Goal: Transaction & Acquisition: Purchase product/service

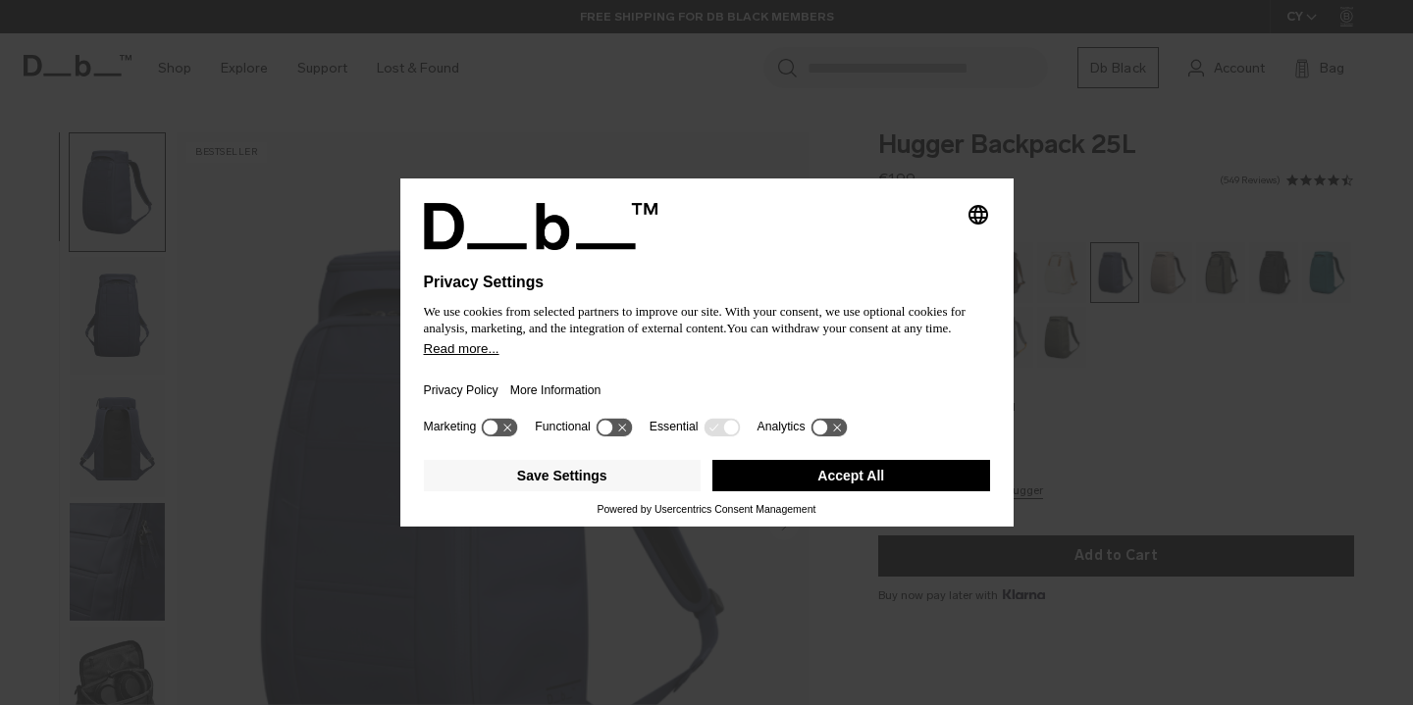
click at [846, 487] on button "Accept All" at bounding box center [851, 475] width 278 height 31
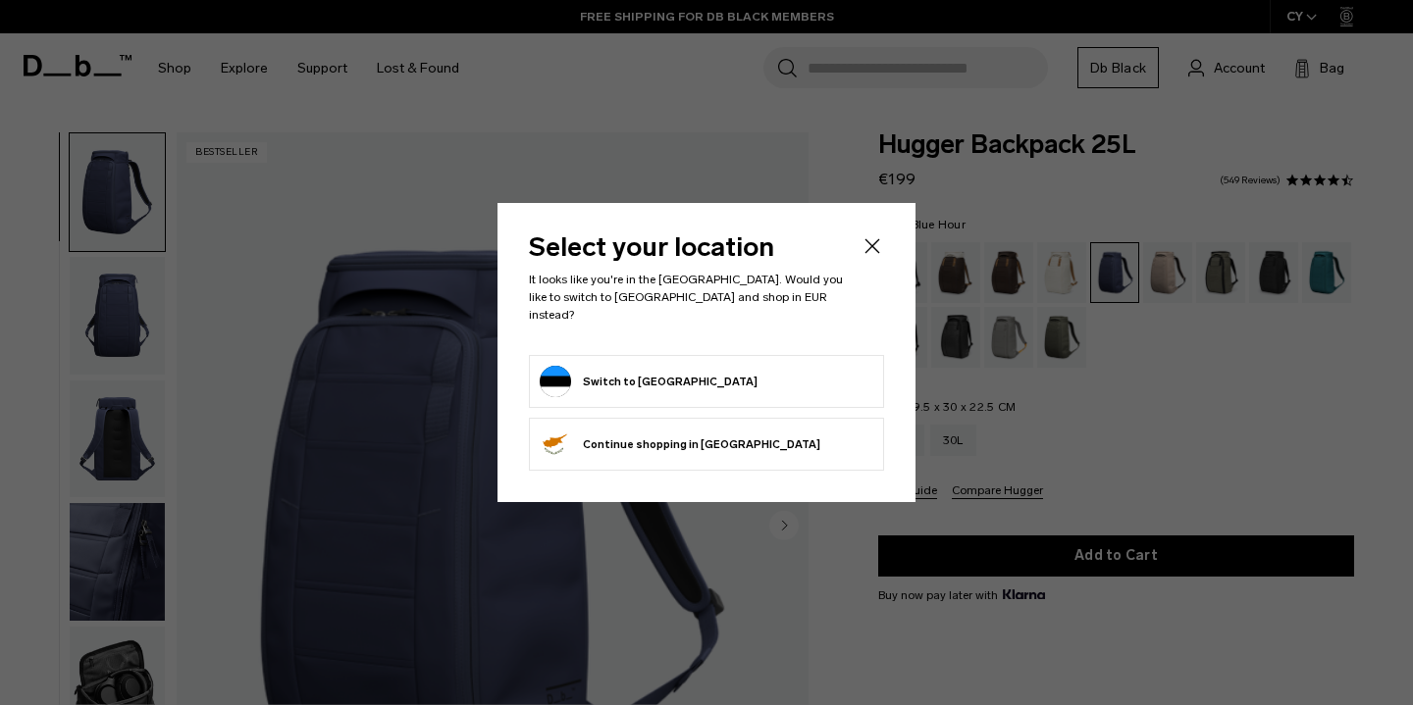
drag, startPoint x: 846, startPoint y: 487, endPoint x: 848, endPoint y: 366, distance: 120.7
click at [848, 366] on div "Select your location It looks like you're in the Estonia. Would you like to swi…" at bounding box center [706, 352] width 418 height 299
click at [872, 258] on icon "Close" at bounding box center [872, 246] width 24 height 24
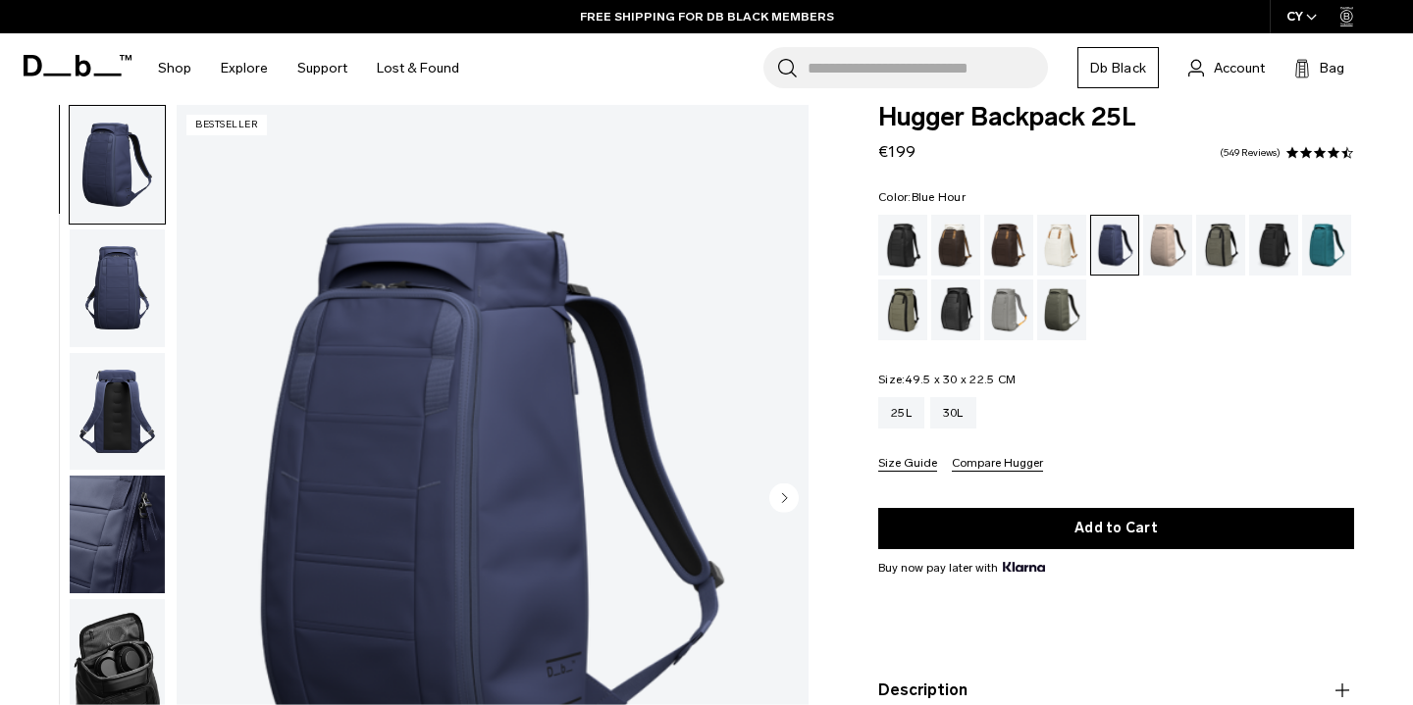
scroll to position [22, 0]
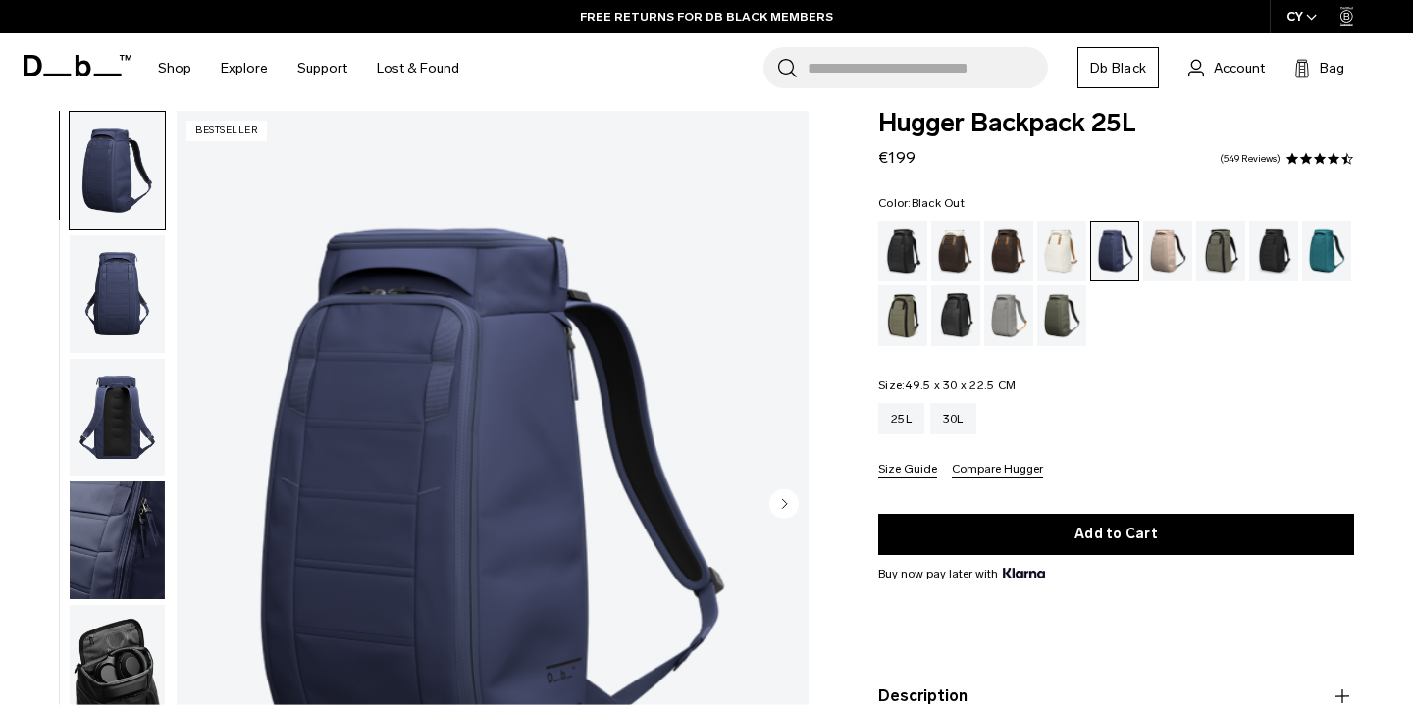
click at [907, 255] on div "Black Out" at bounding box center [903, 251] width 50 height 61
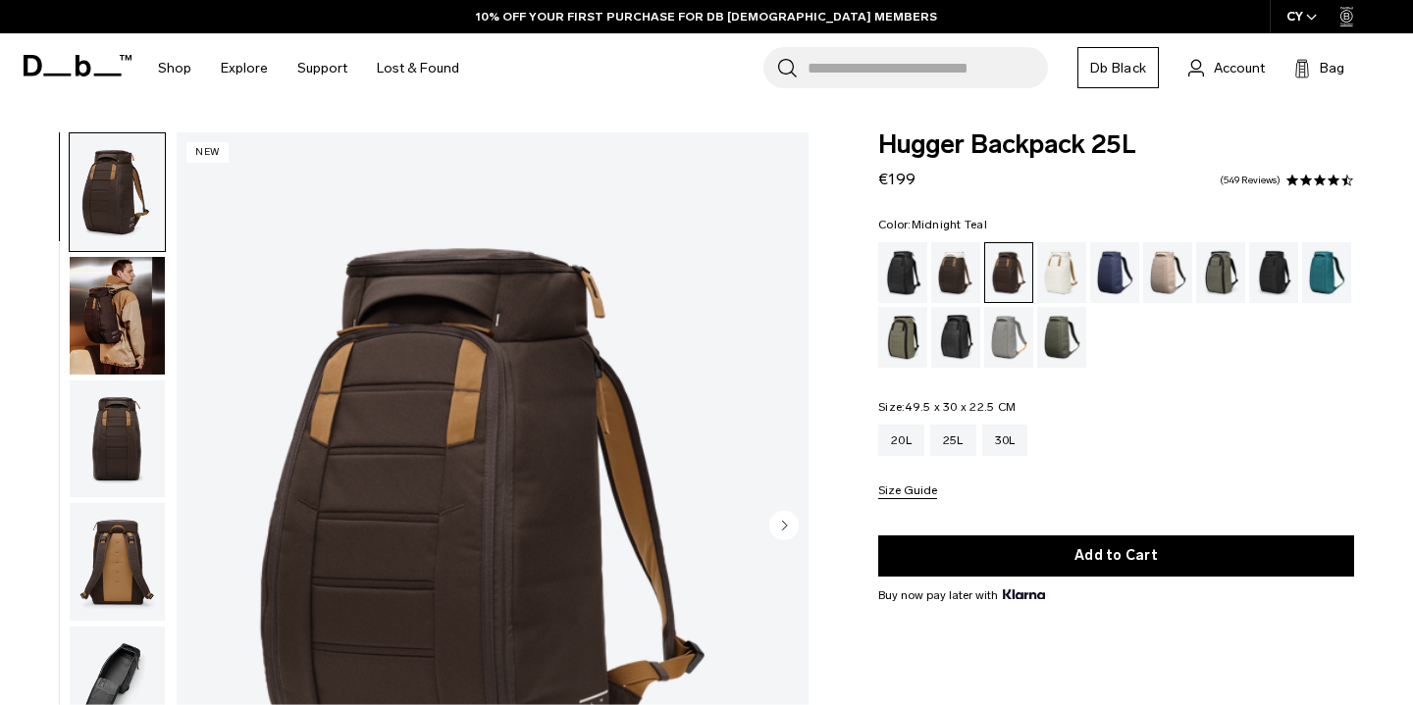
click at [1327, 263] on div "Midnight Teal" at bounding box center [1327, 272] width 50 height 61
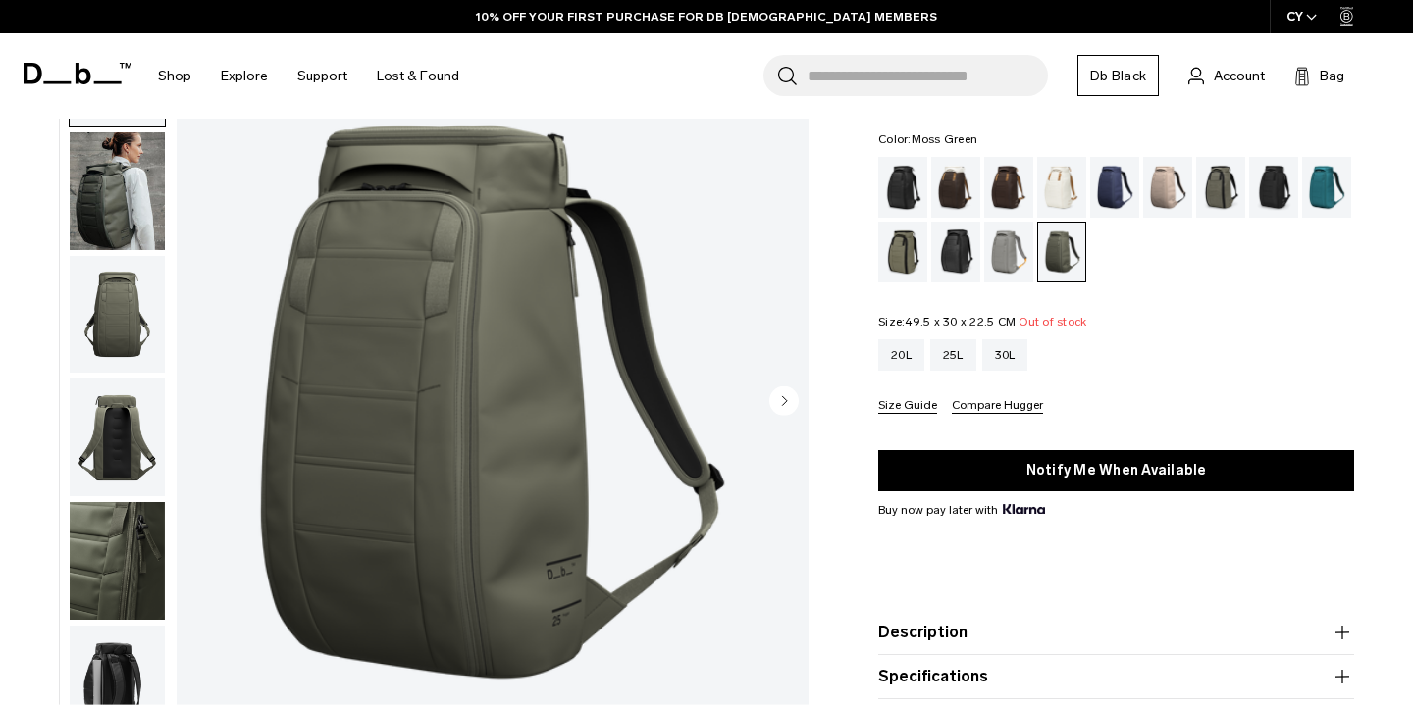
scroll to position [81, 0]
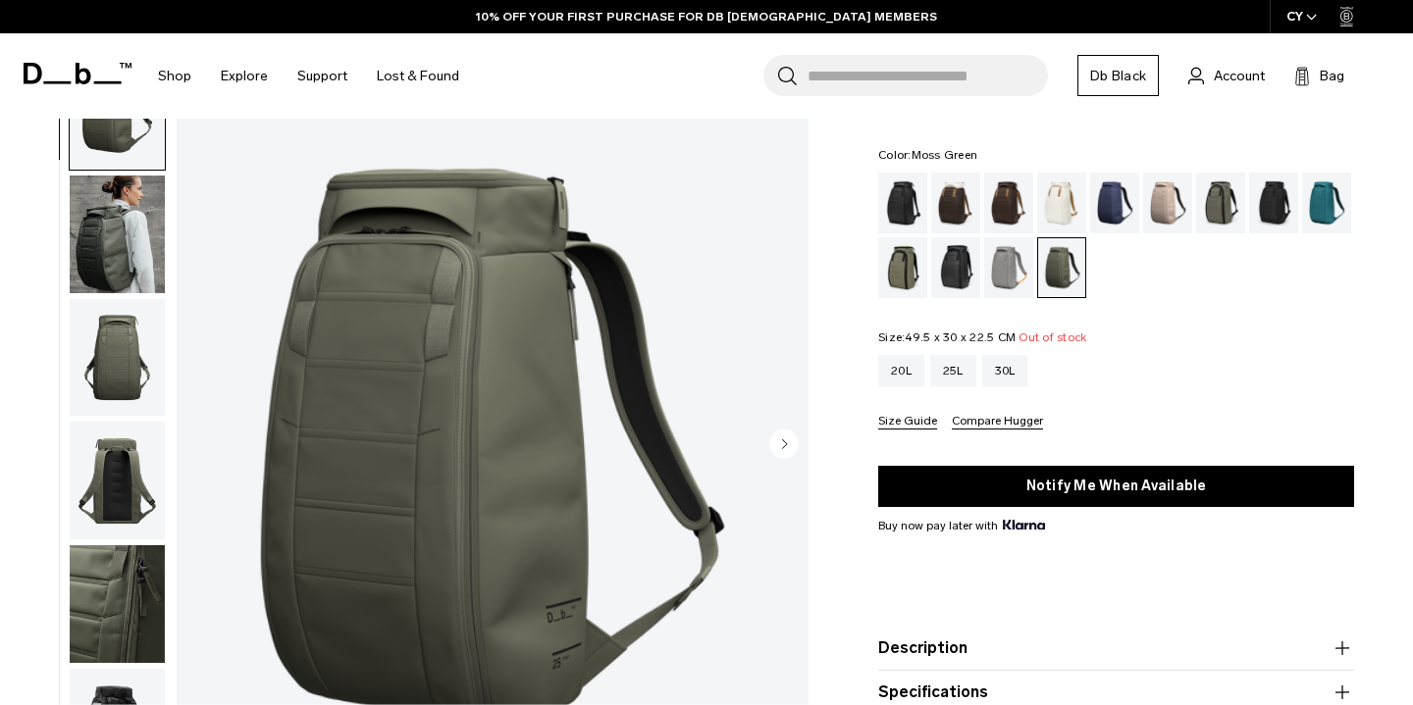
click at [785, 446] on icon "Next slide" at bounding box center [785, 444] width 5 height 9
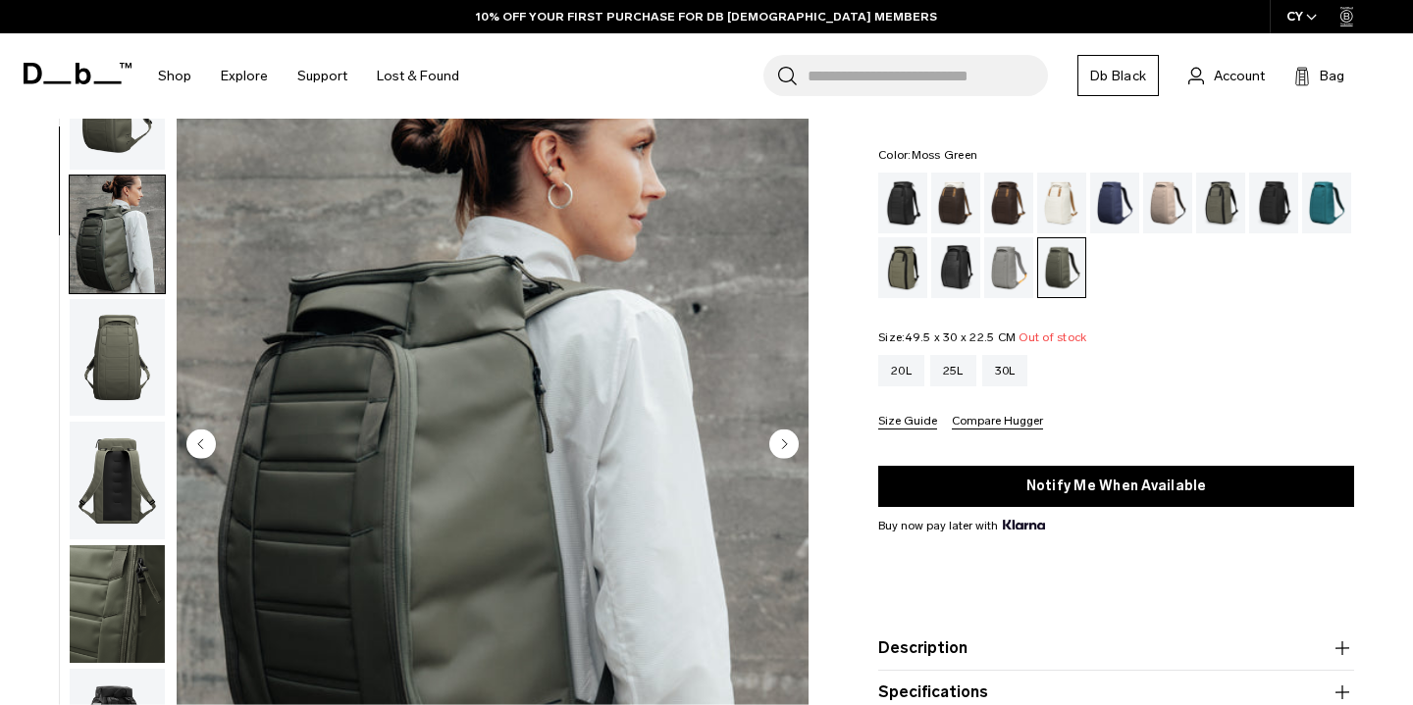
scroll to position [125, 0]
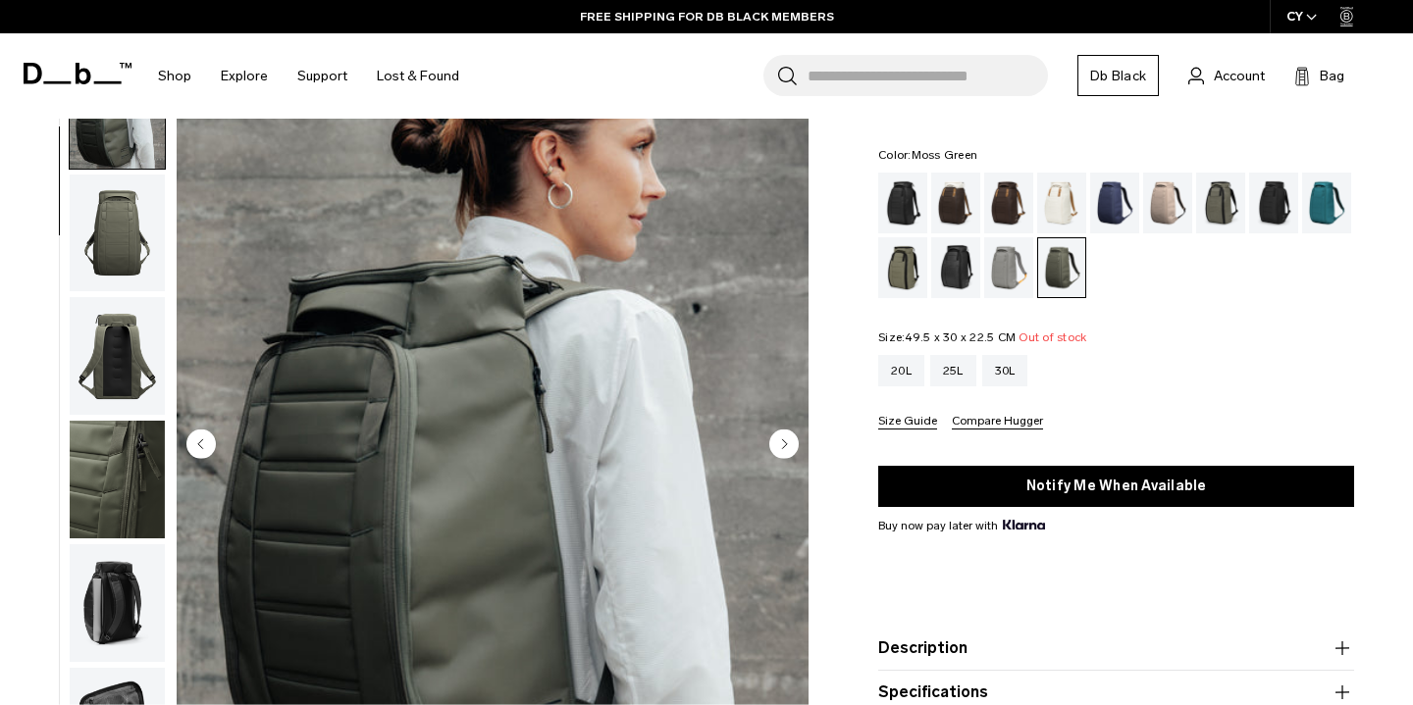
click at [785, 446] on icon "Next slide" at bounding box center [785, 444] width 5 height 9
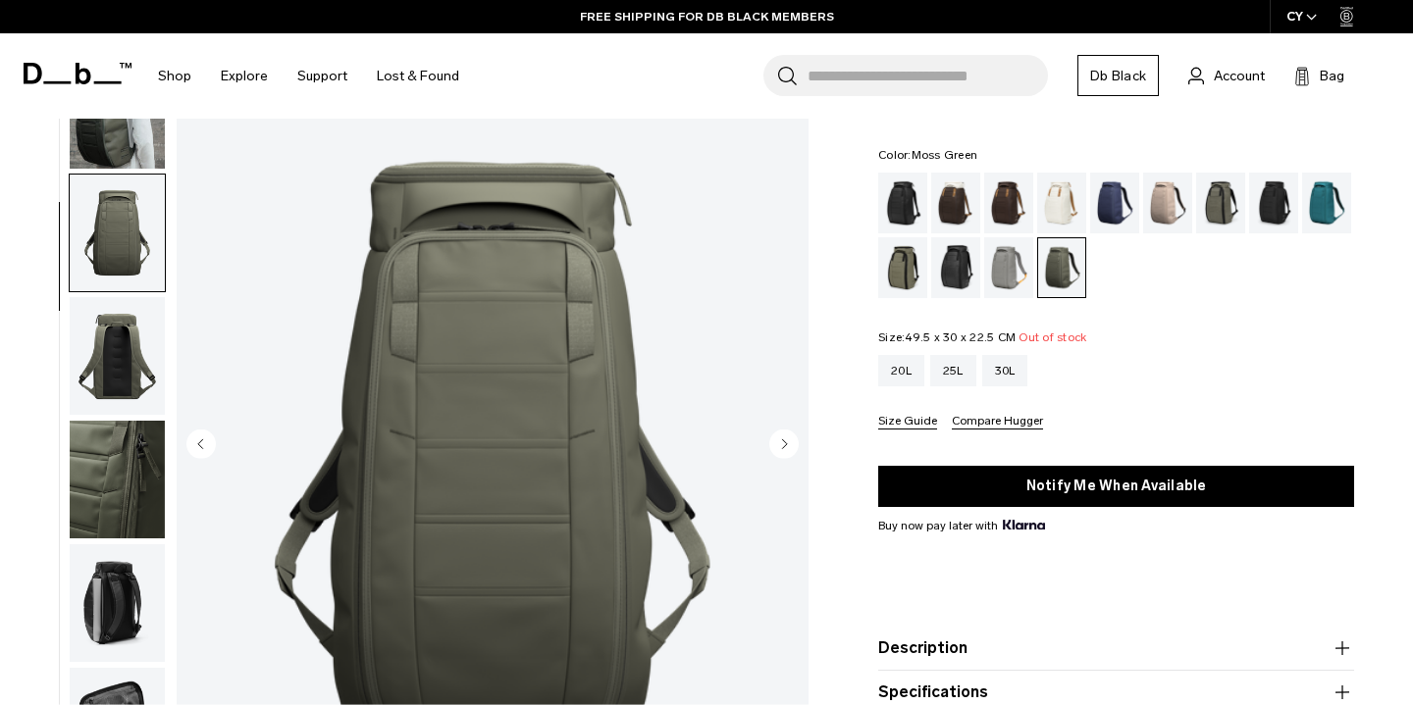
scroll to position [250, 0]
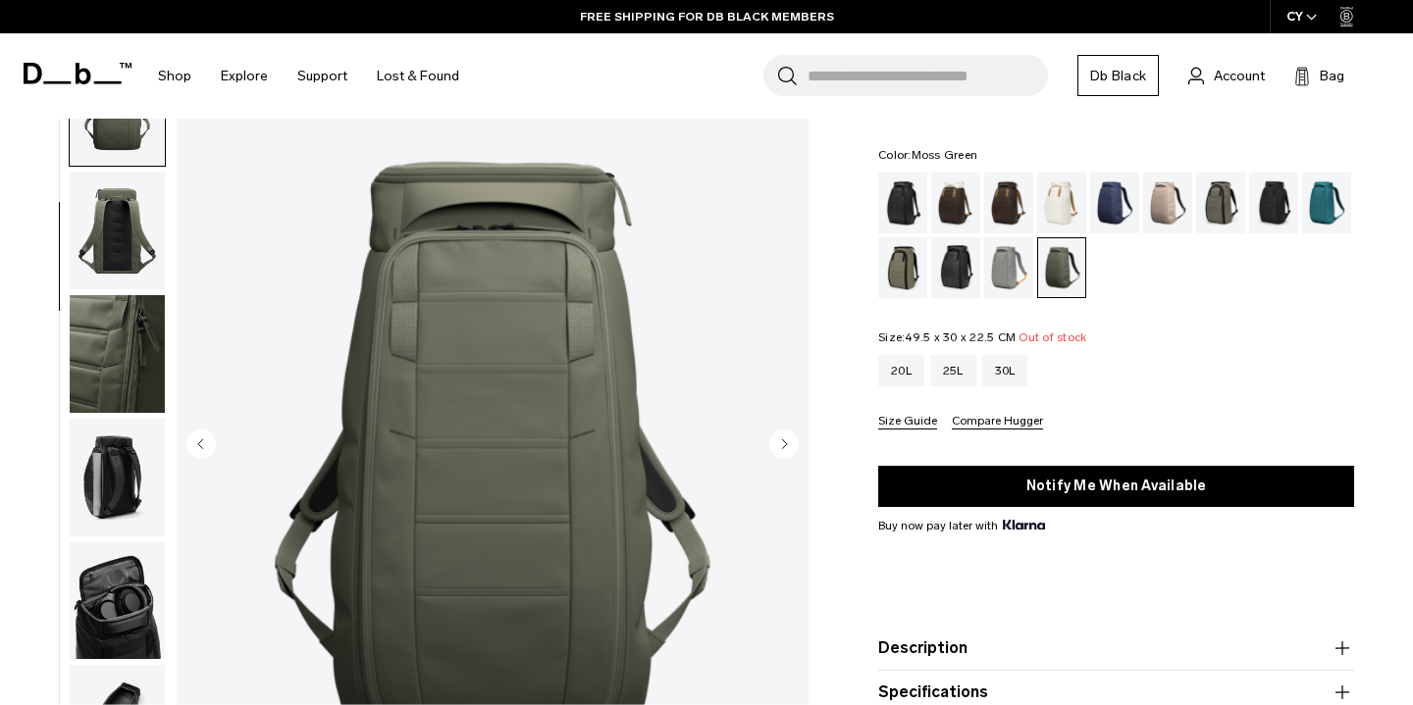
click at [785, 446] on icon "Next slide" at bounding box center [785, 444] width 5 height 9
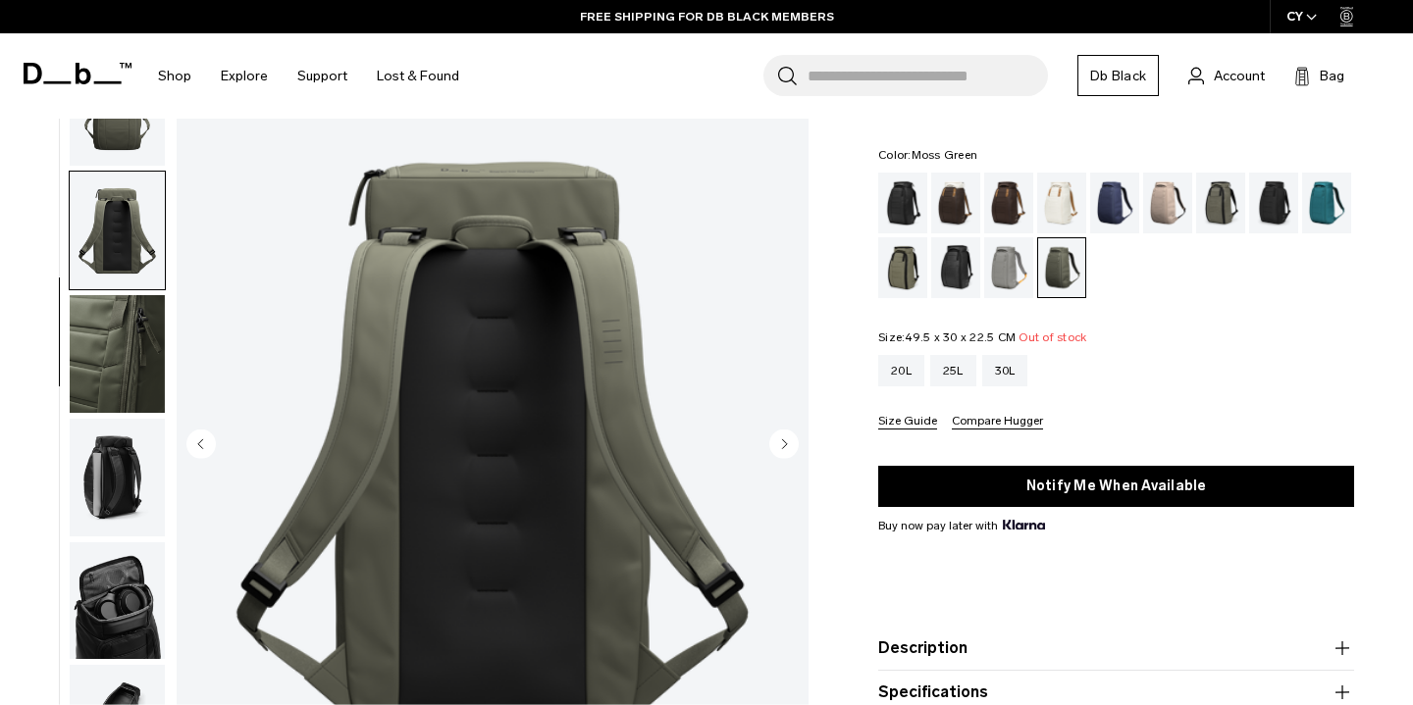
scroll to position [375, 0]
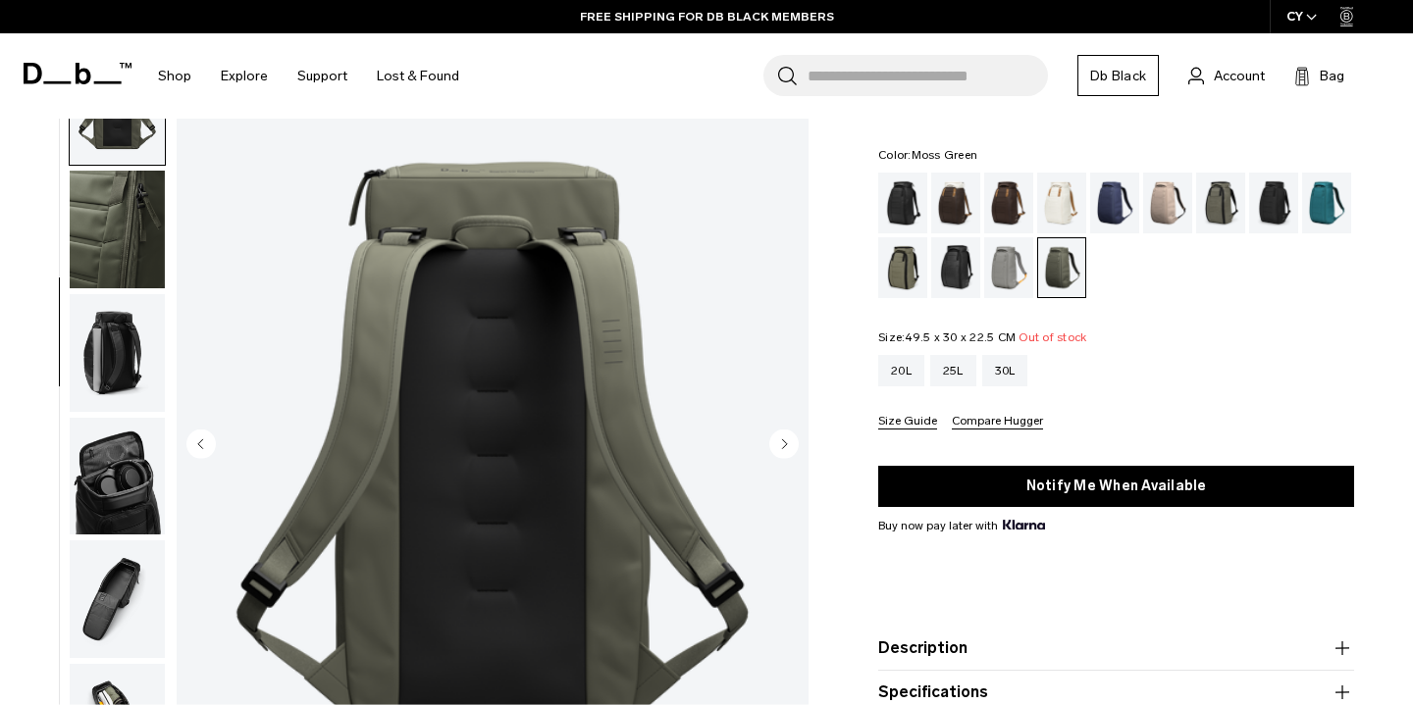
click at [785, 446] on icon "Next slide" at bounding box center [785, 444] width 5 height 9
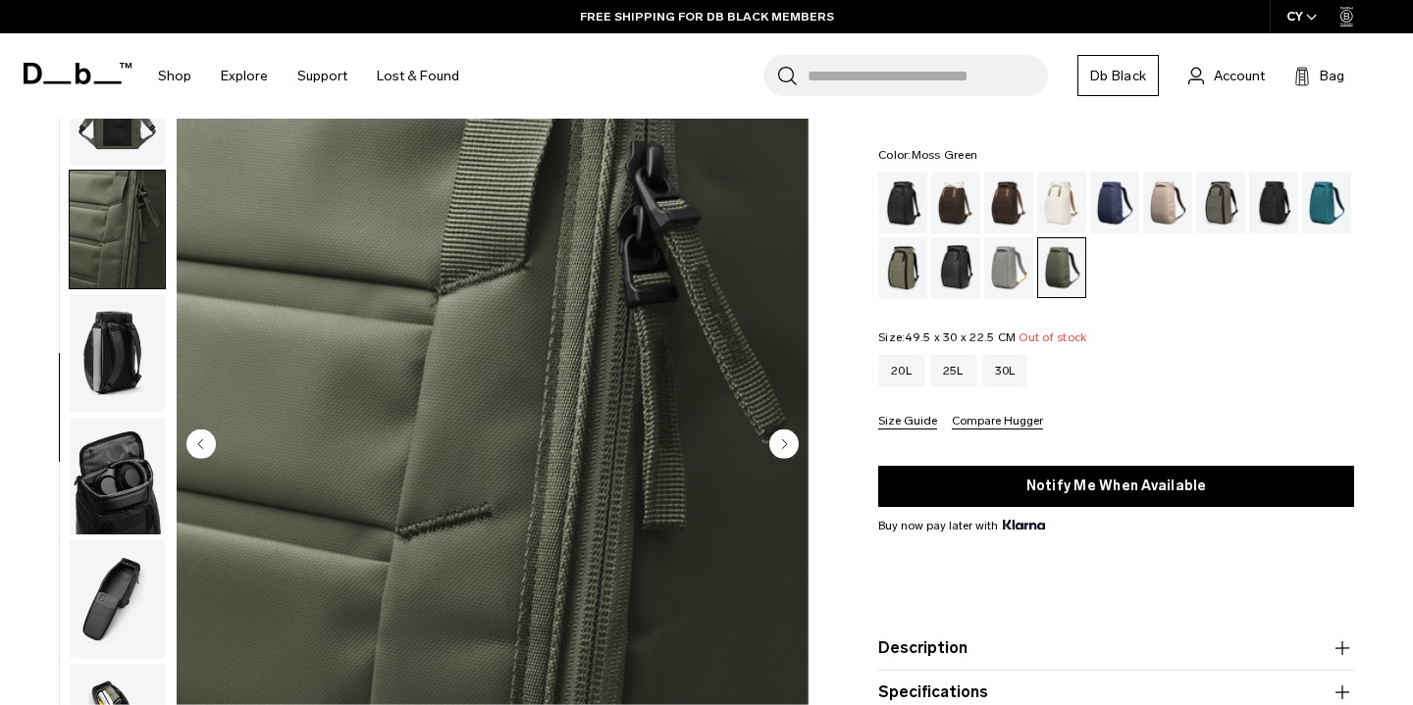
scroll to position [455, 0]
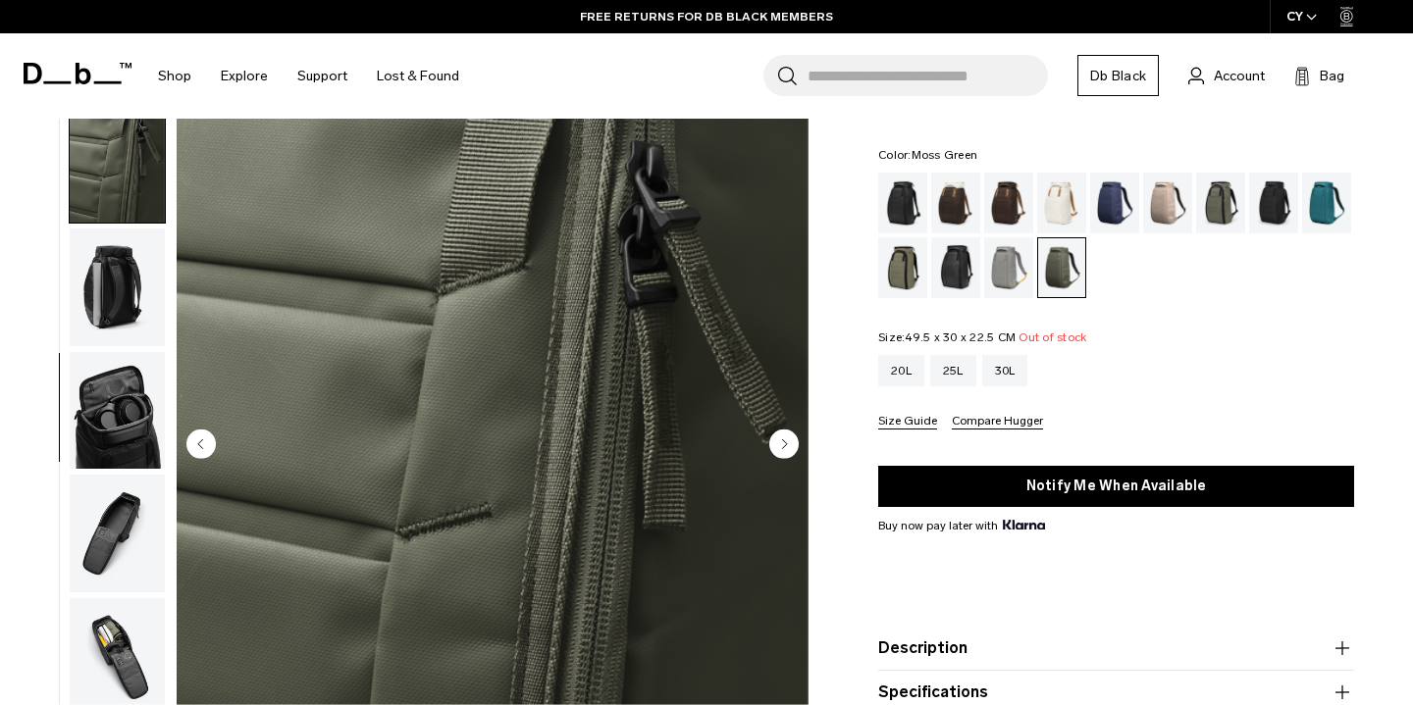
click at [207, 435] on circle "Previous slide" at bounding box center [200, 443] width 29 height 29
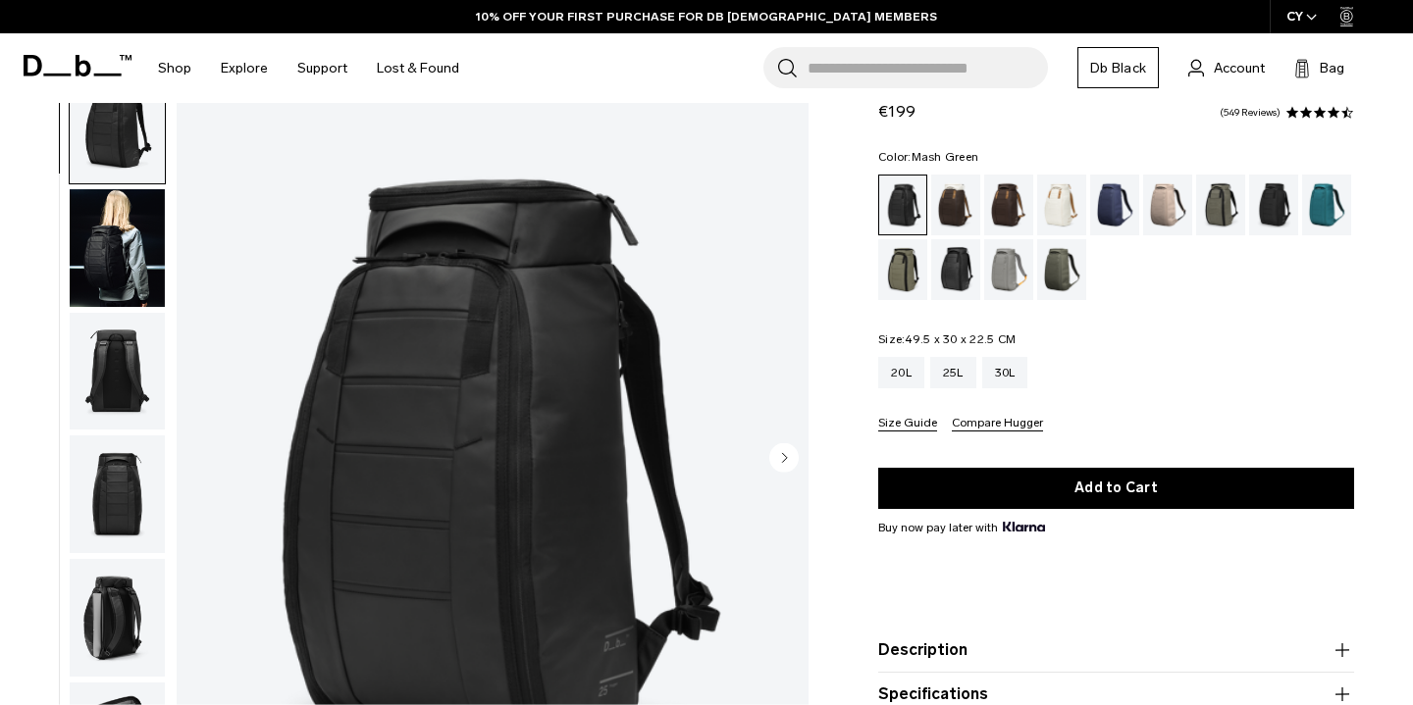
scroll to position [68, 0]
click at [908, 264] on div "Mash Green" at bounding box center [903, 269] width 50 height 61
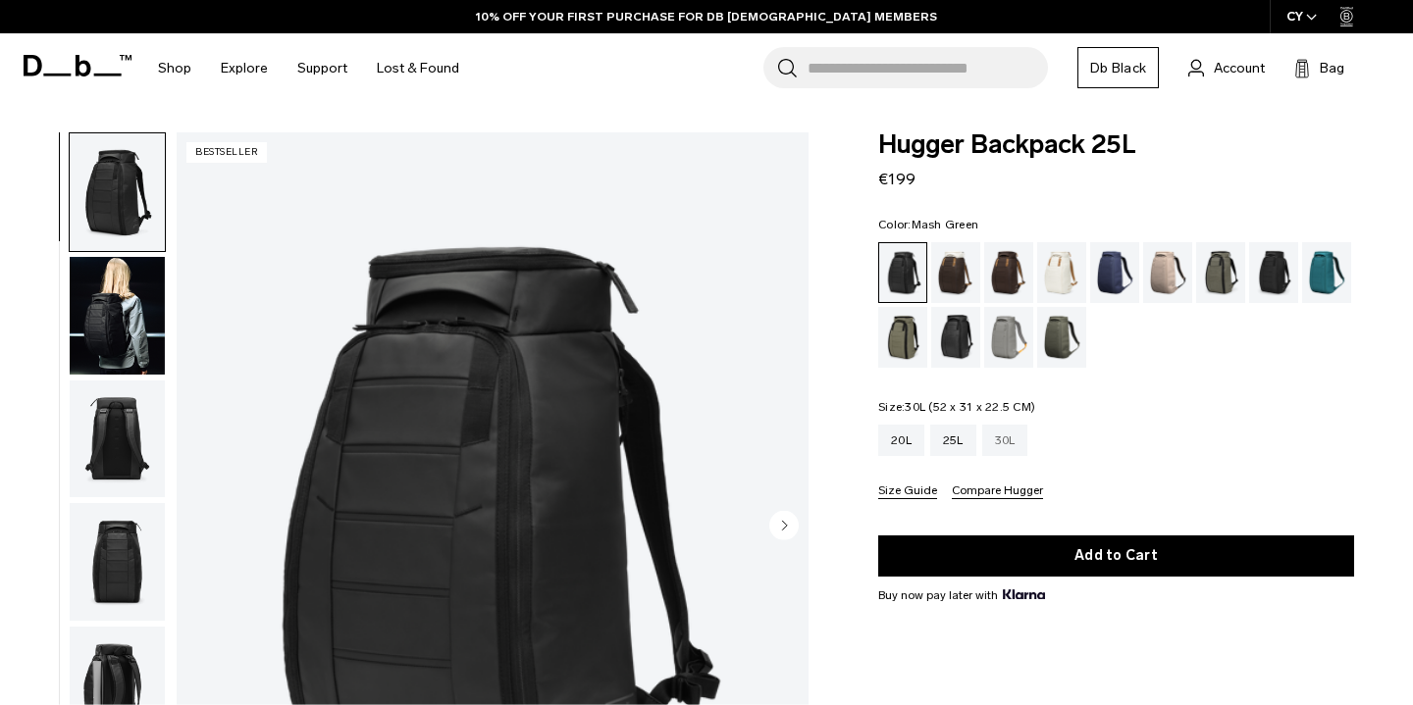
click at [998, 441] on div "30L" at bounding box center [1005, 440] width 46 height 31
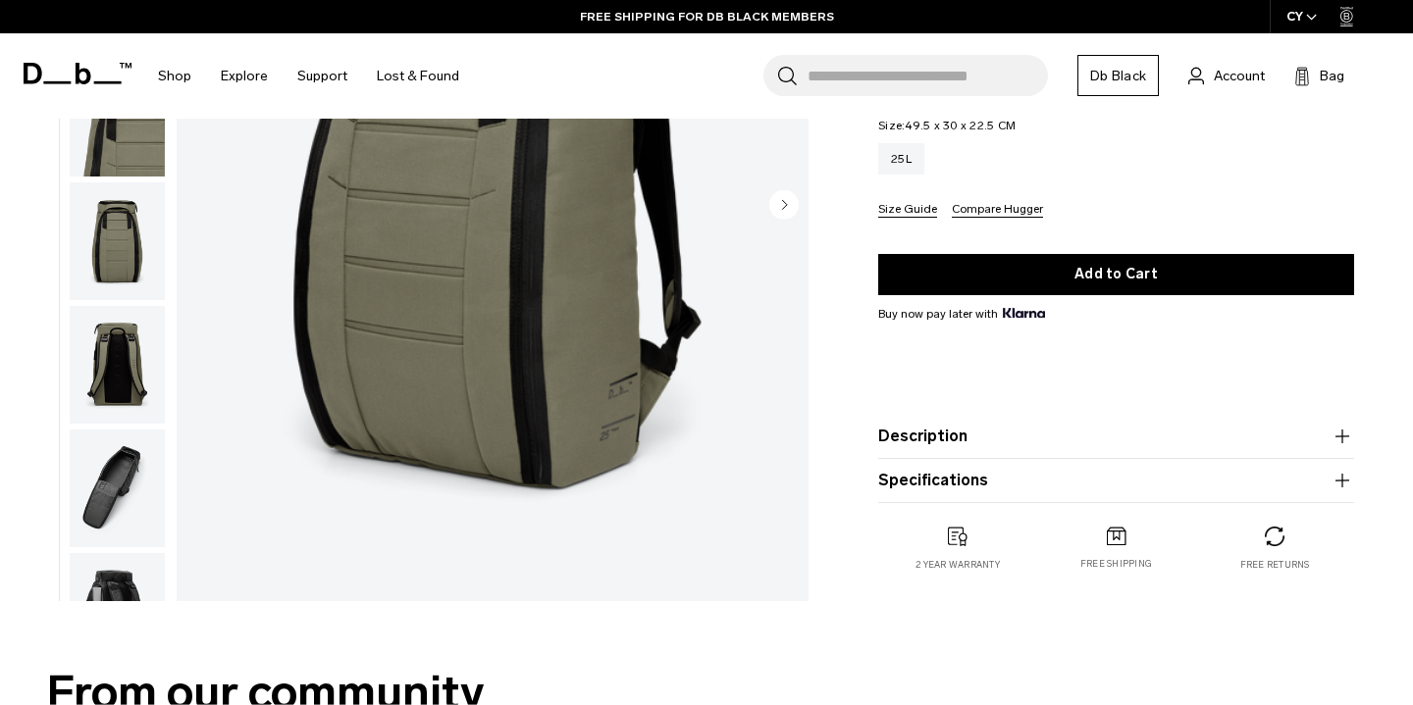
scroll to position [275, 0]
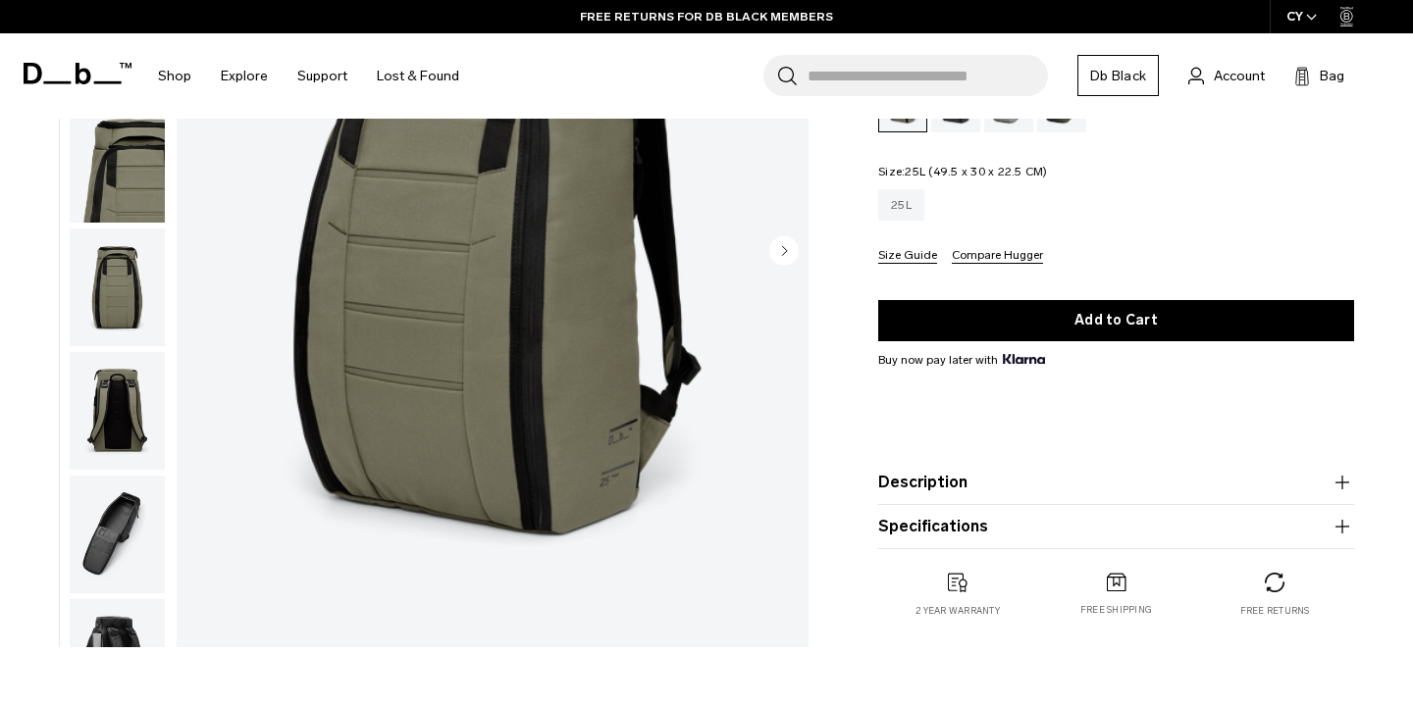
click at [894, 210] on div "25L" at bounding box center [901, 204] width 46 height 31
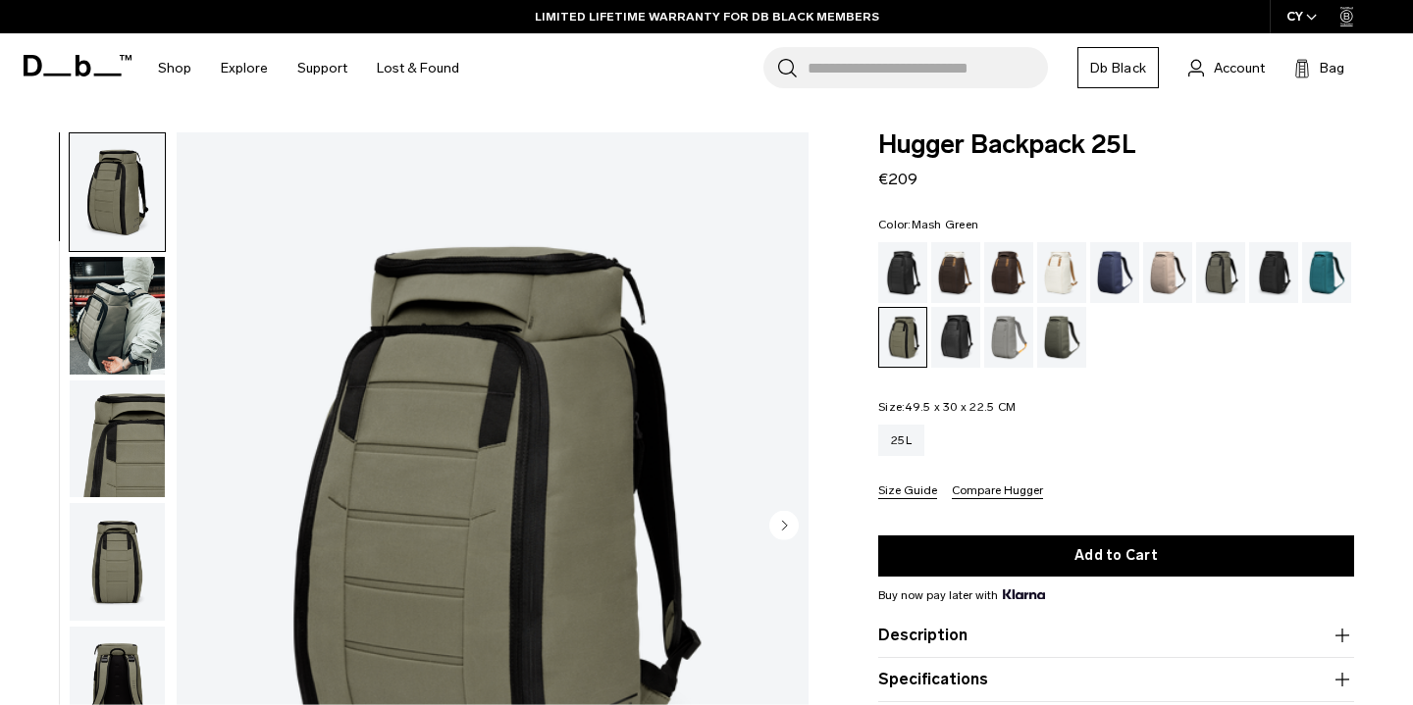
click at [386, 517] on img "1 / 9" at bounding box center [493, 526] width 632 height 789
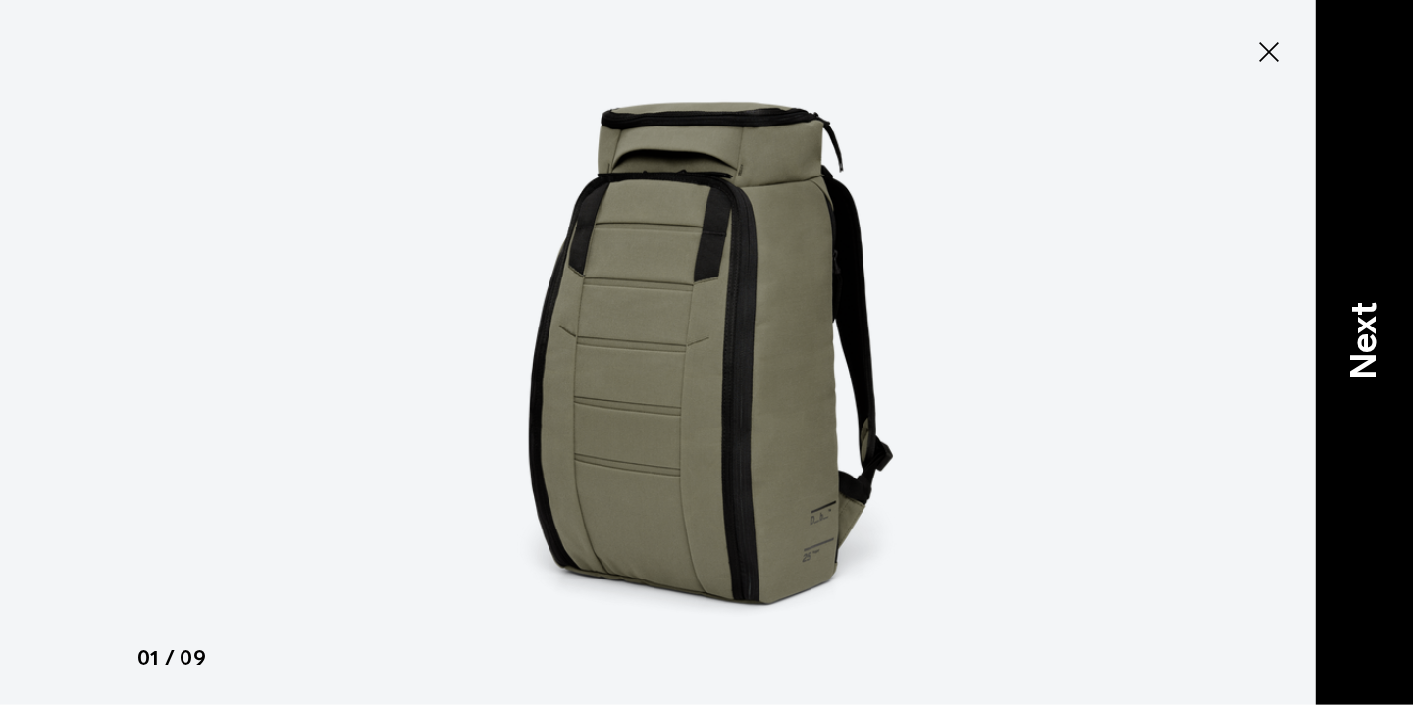
click at [1329, 325] on div "Next" at bounding box center [1364, 352] width 98 height 705
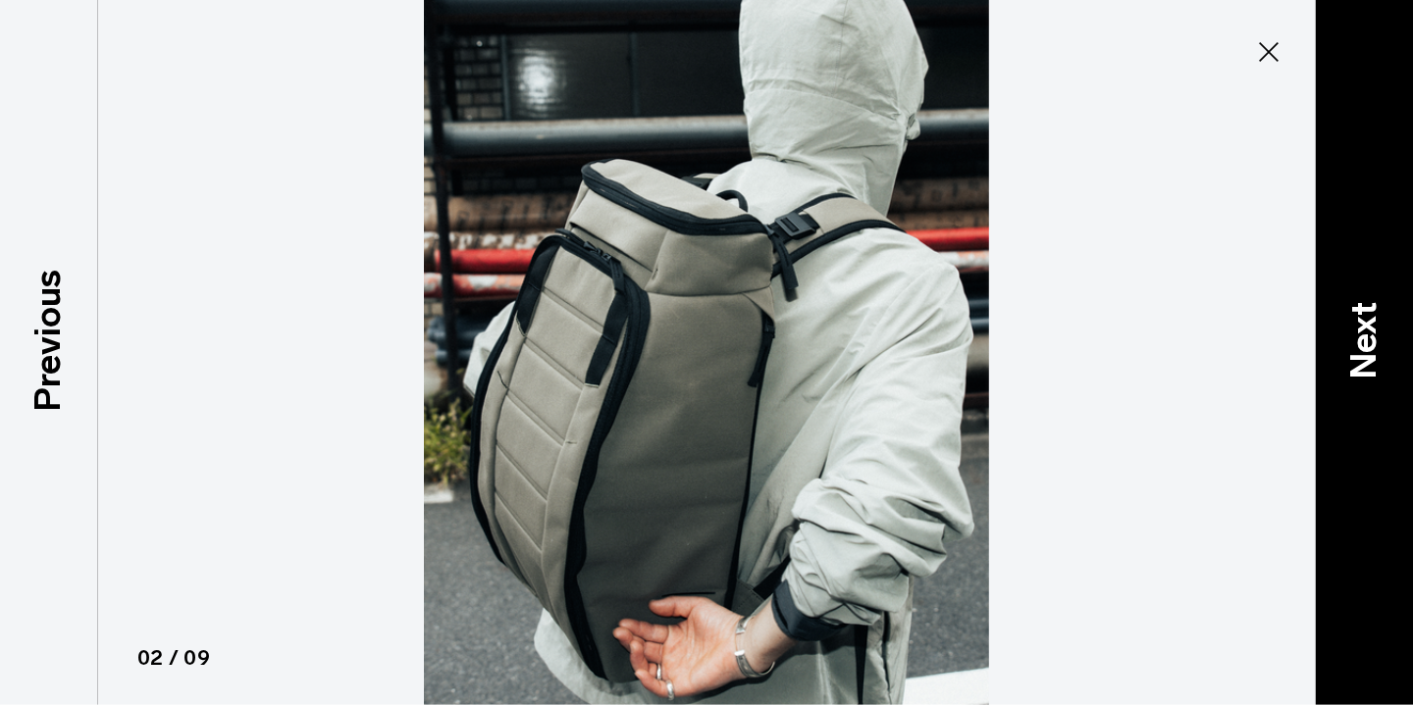
click at [1362, 336] on p "Next" at bounding box center [1363, 341] width 53 height 78
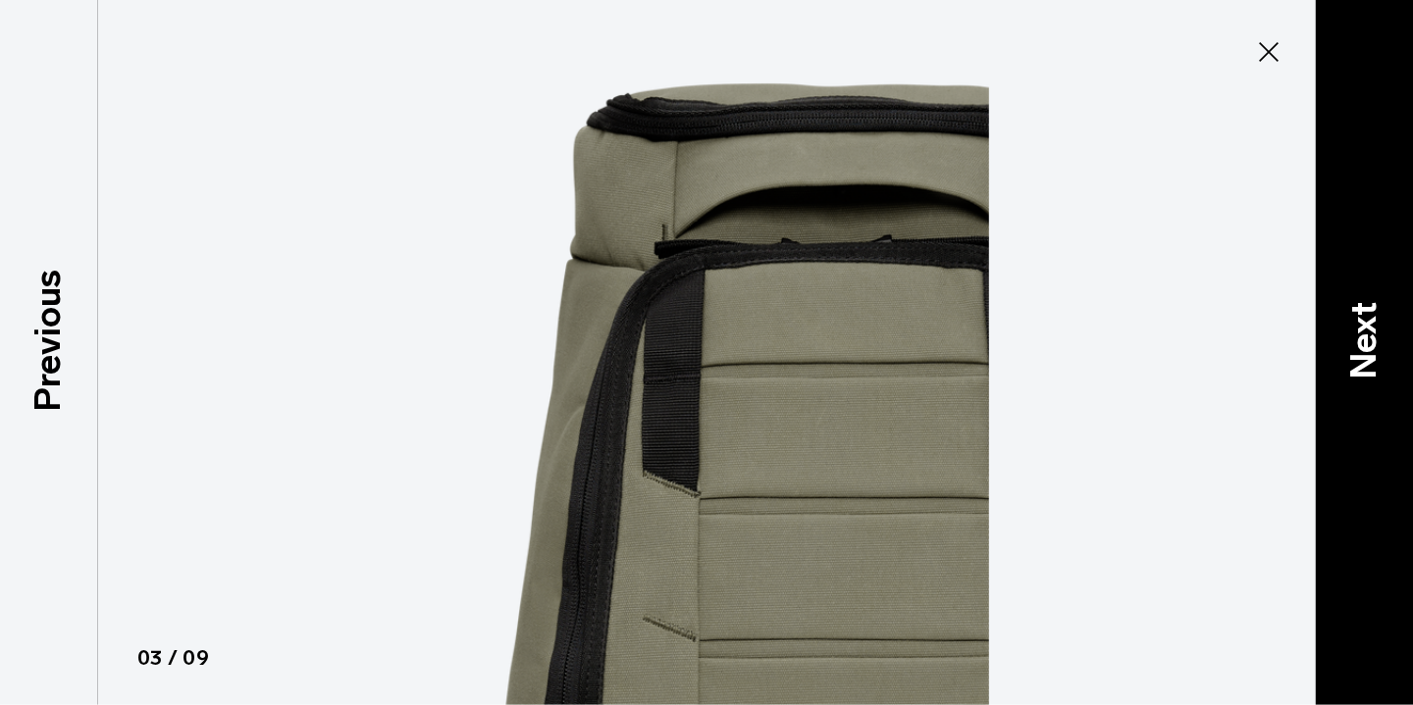
click at [1362, 336] on p "Next" at bounding box center [1363, 341] width 53 height 78
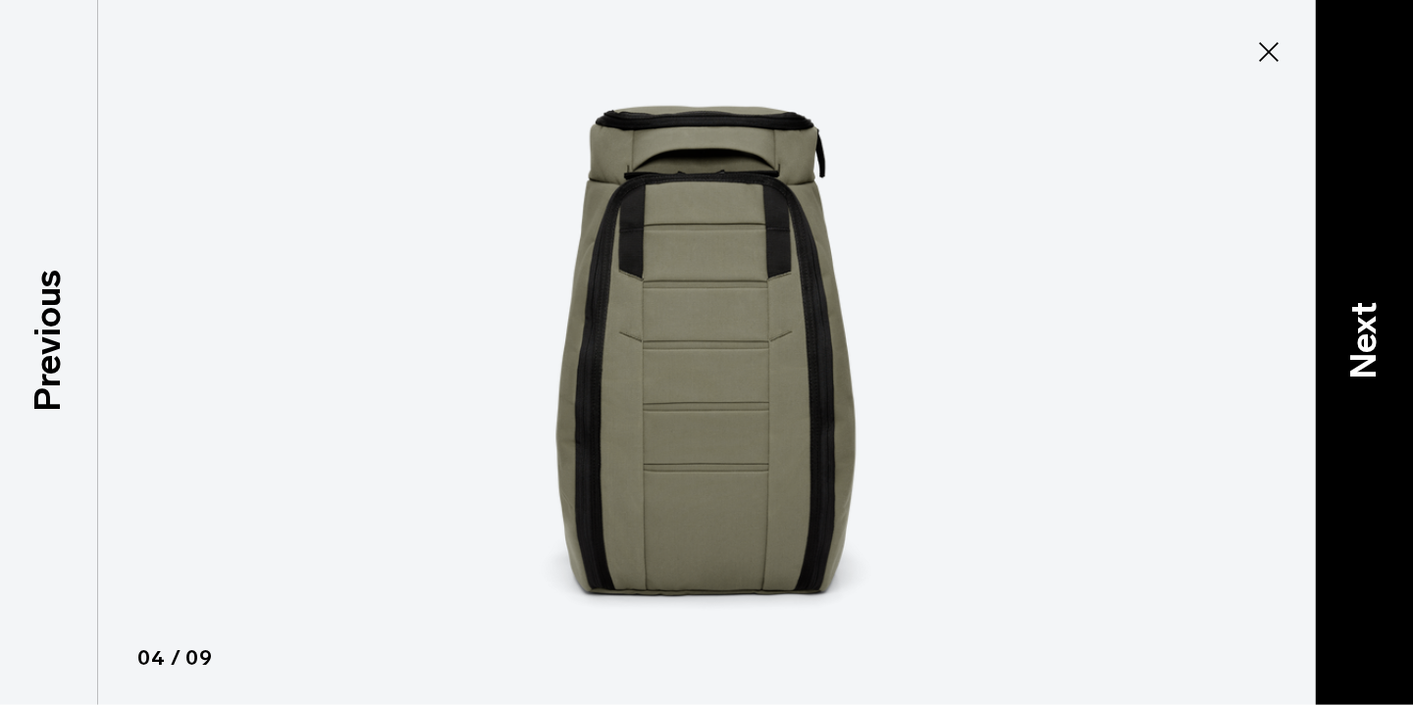
click at [1362, 336] on p "Next" at bounding box center [1363, 341] width 53 height 78
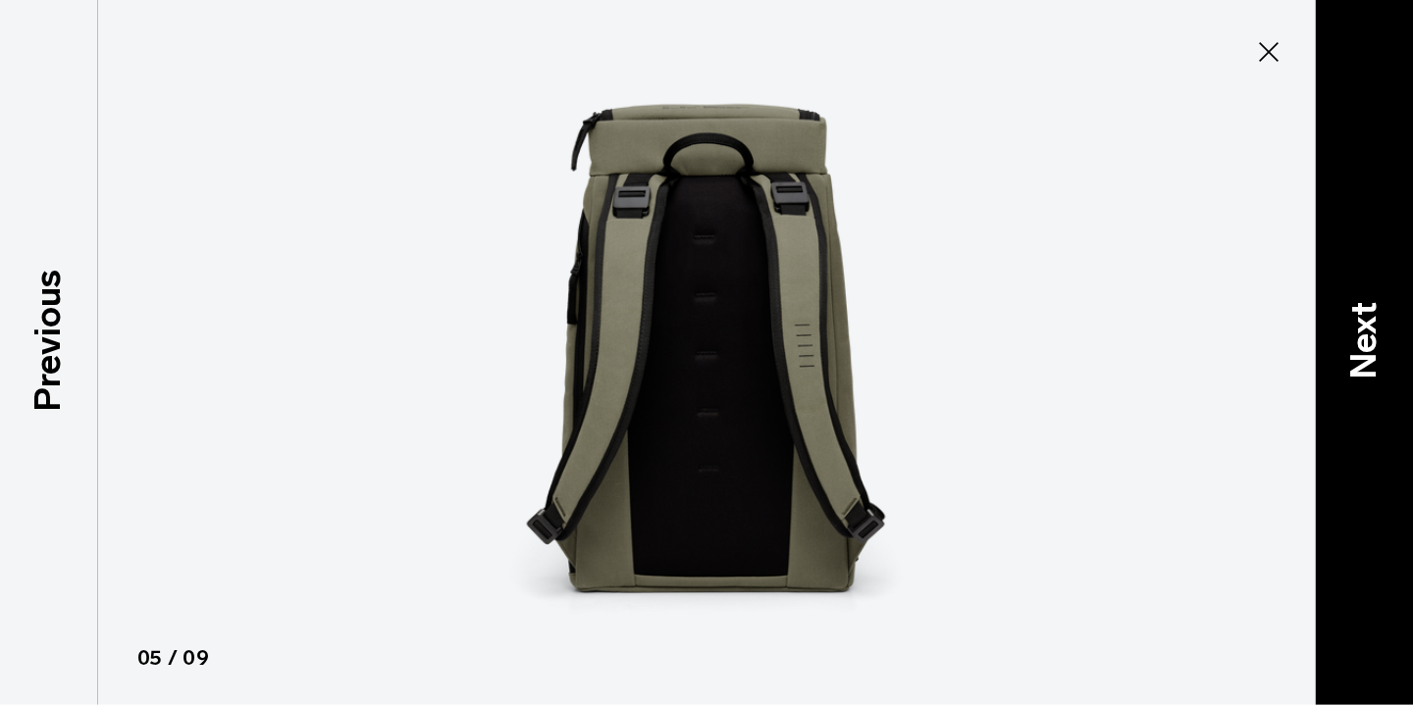
click at [1362, 336] on p "Next" at bounding box center [1363, 341] width 53 height 78
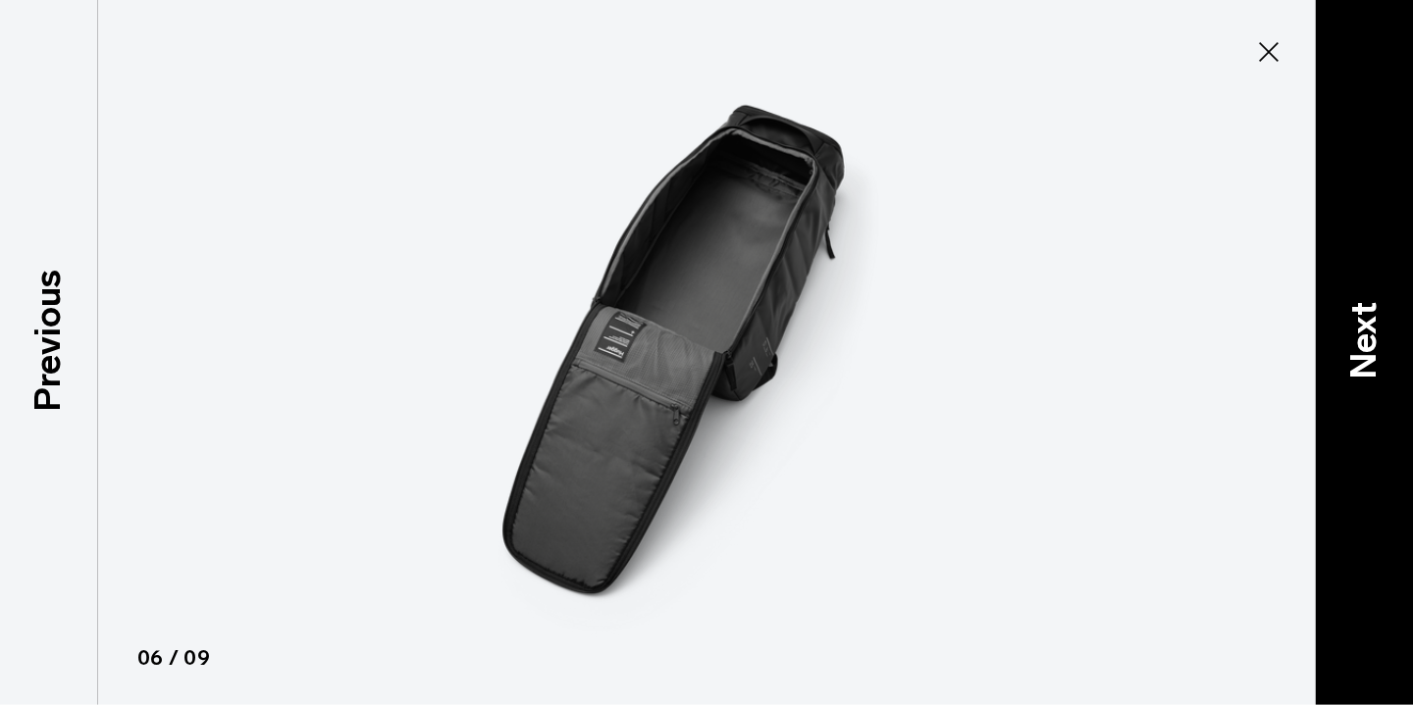
click at [1362, 336] on p "Next" at bounding box center [1363, 341] width 53 height 78
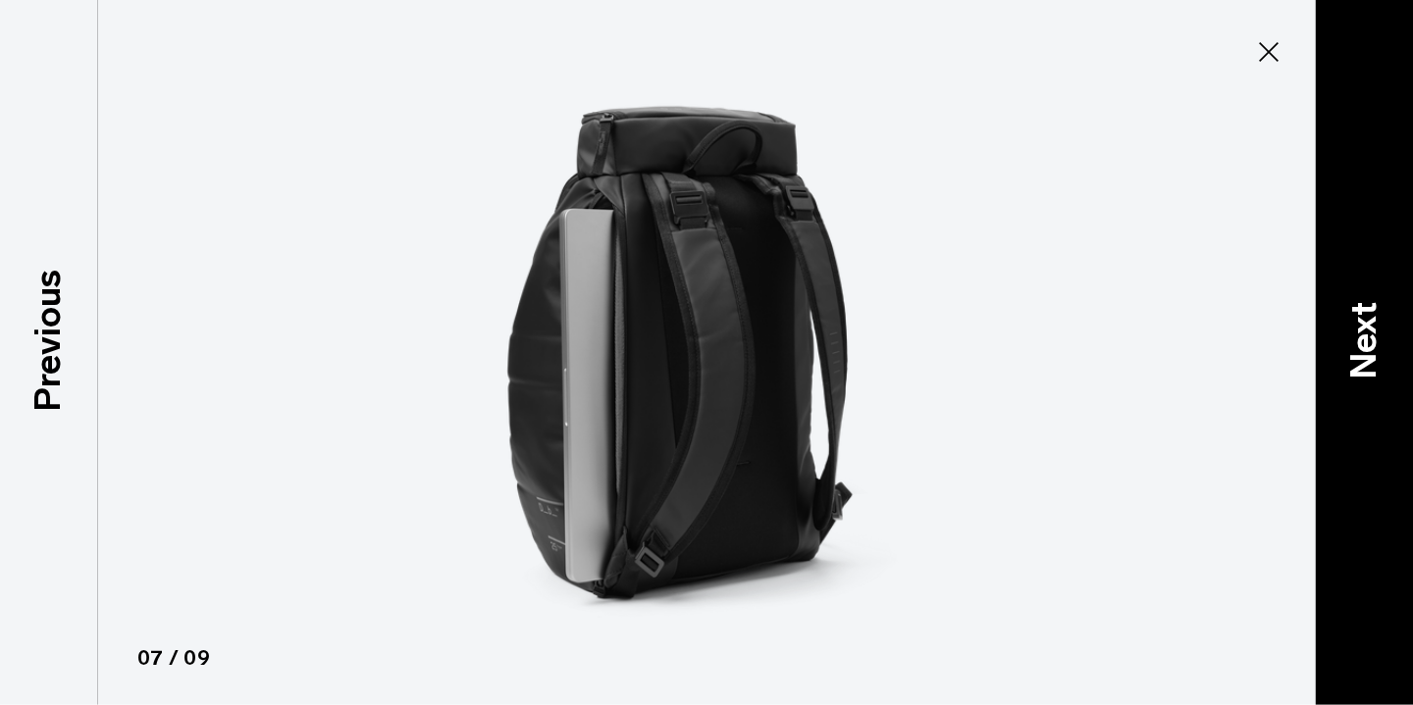
click at [1362, 336] on p "Next" at bounding box center [1363, 341] width 53 height 78
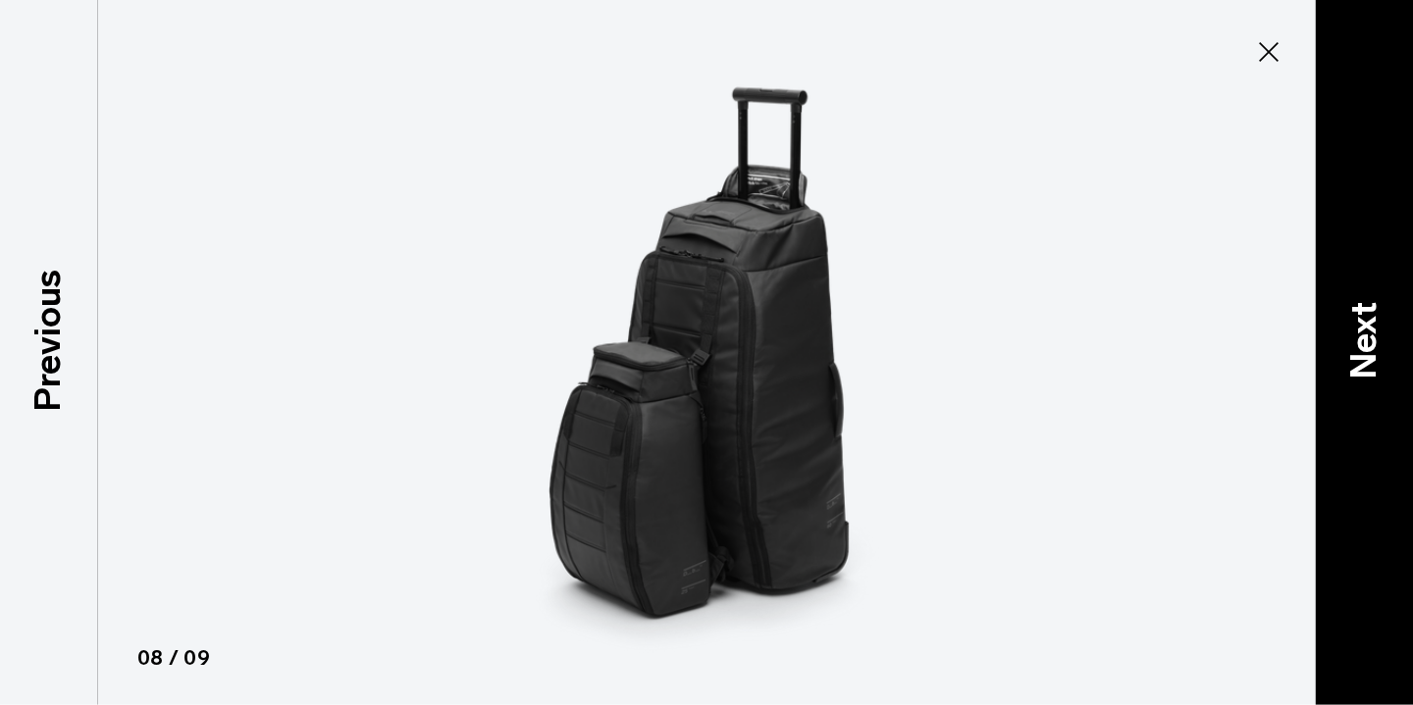
click at [1362, 336] on p "Next" at bounding box center [1363, 341] width 53 height 78
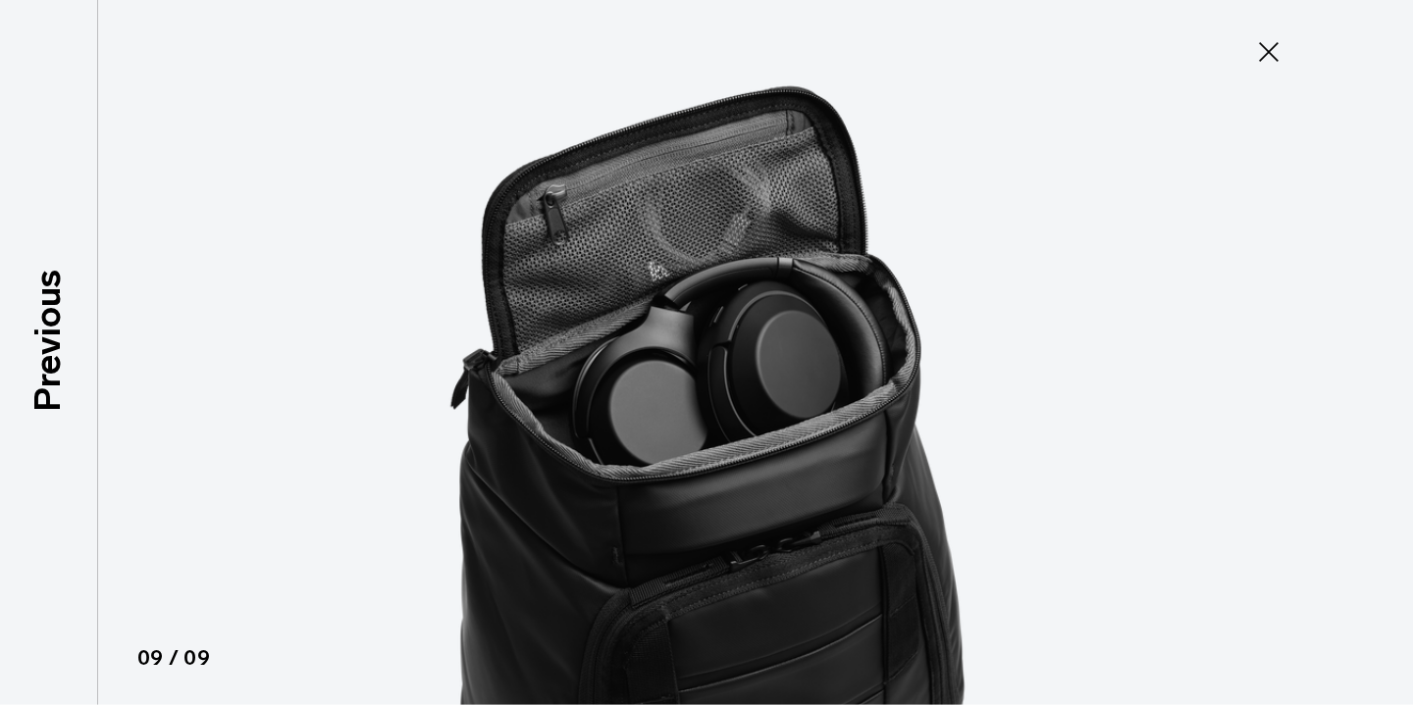
click at [1362, 336] on div at bounding box center [706, 352] width 1413 height 705
click at [1271, 55] on icon at bounding box center [1269, 52] width 20 height 20
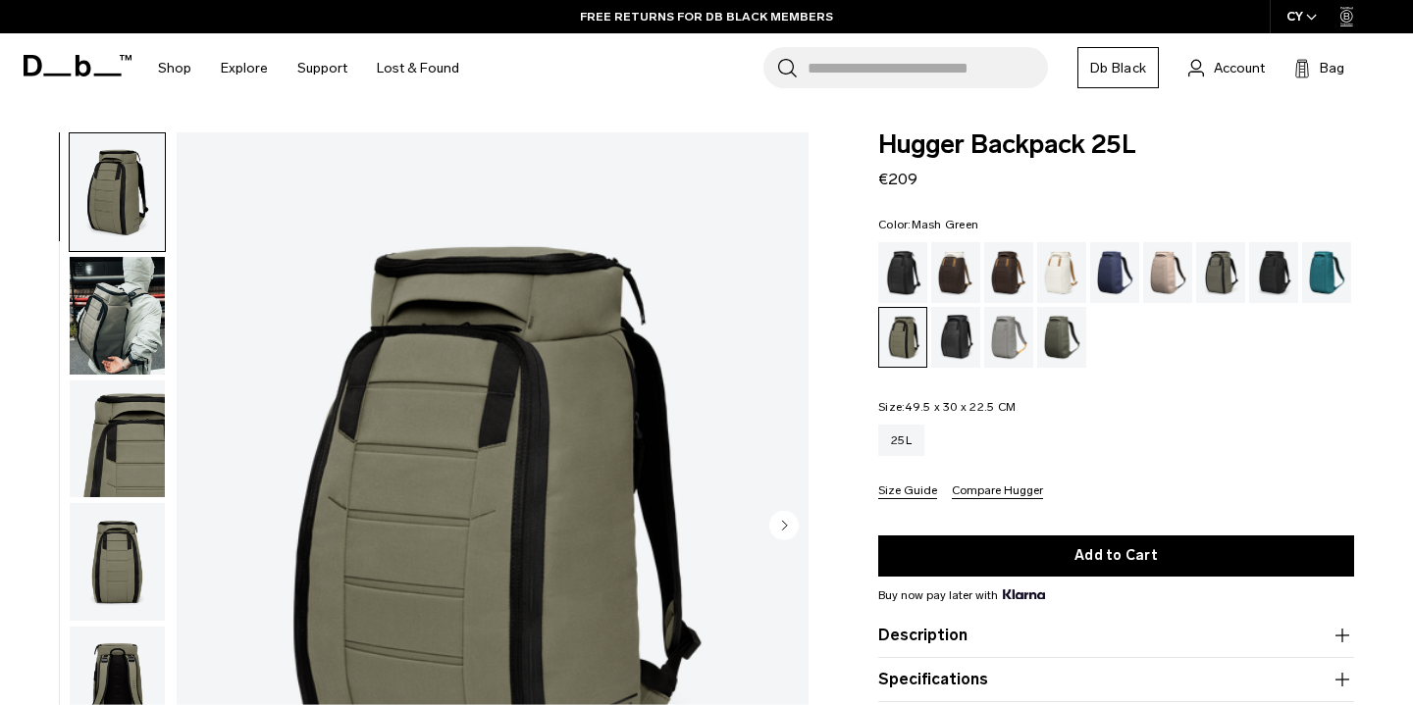
drag, startPoint x: 92, startPoint y: 48, endPoint x: 48, endPoint y: 12, distance: 57.2
click at [48, 12] on section "BUY NOW, PAY LATER WITH KLARNA 10% OFF YOUR FIRST PURCHASE FOR DB BLACK MEMBERS…" at bounding box center [706, 51] width 1413 height 103
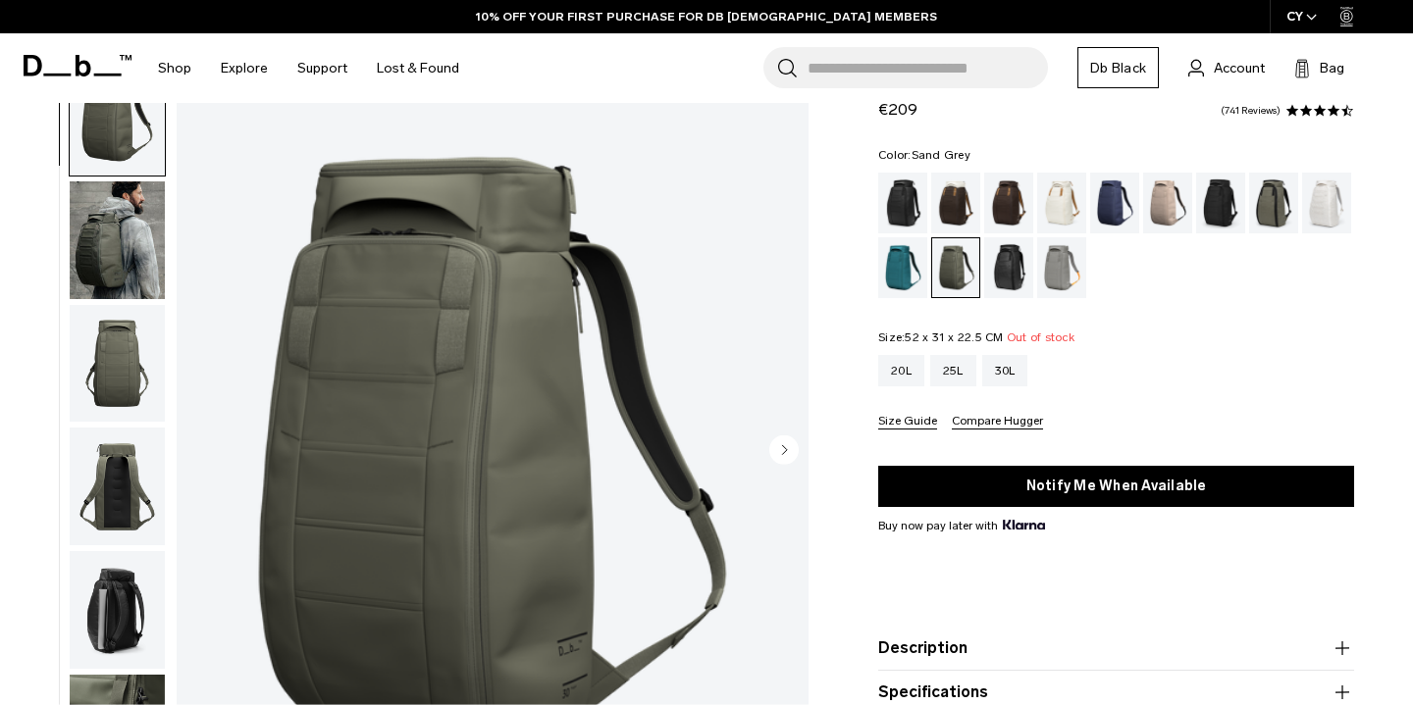
click at [1054, 268] on div "Sand Grey" at bounding box center [1062, 267] width 50 height 61
